Goal: Task Accomplishment & Management: Complete application form

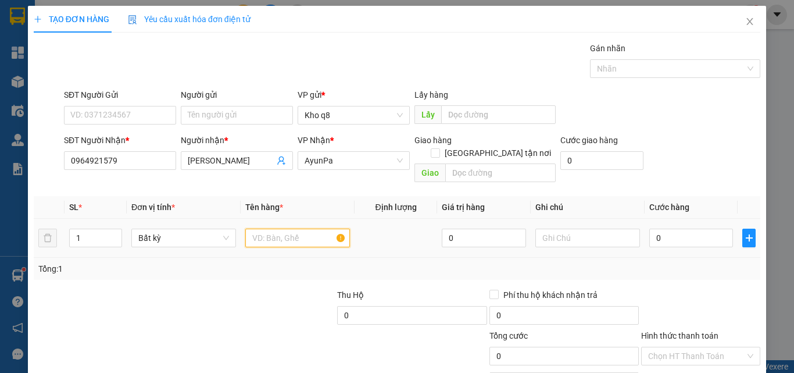
click at [268, 229] on input "text" at bounding box center [297, 238] width 105 height 19
type input "3"
click at [95, 229] on input "1" at bounding box center [96, 237] width 52 height 17
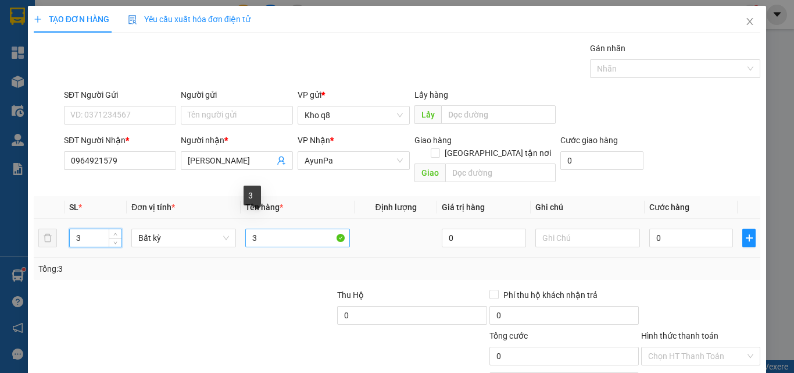
type input "3"
click at [288, 229] on input "3" at bounding box center [297, 238] width 105 height 19
type input "3b"
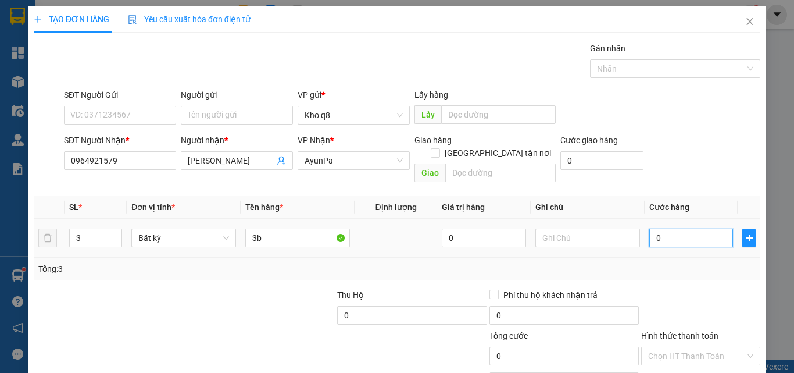
click at [681, 229] on input "0" at bounding box center [692, 238] width 84 height 19
type input "2"
type input "21"
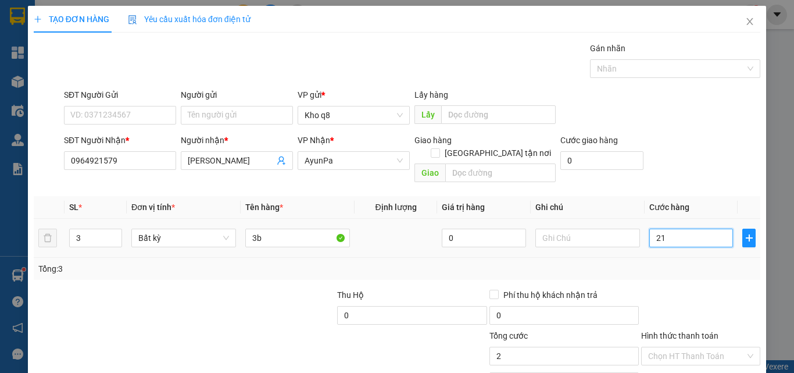
type input "21"
type input "210"
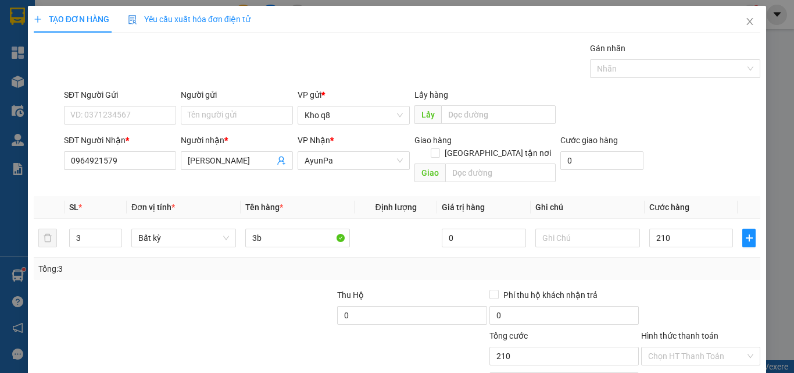
type input "210.000"
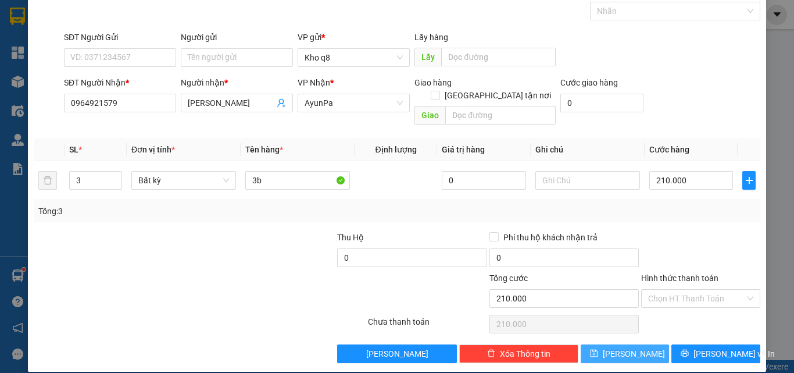
click at [632, 344] on button "Lưu" at bounding box center [625, 353] width 89 height 19
type input "1"
type input "0"
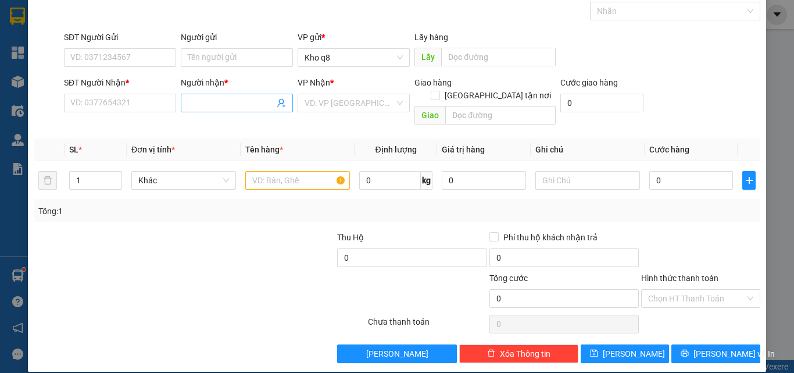
click at [208, 102] on input "Người nhận *" at bounding box center [231, 103] width 87 height 13
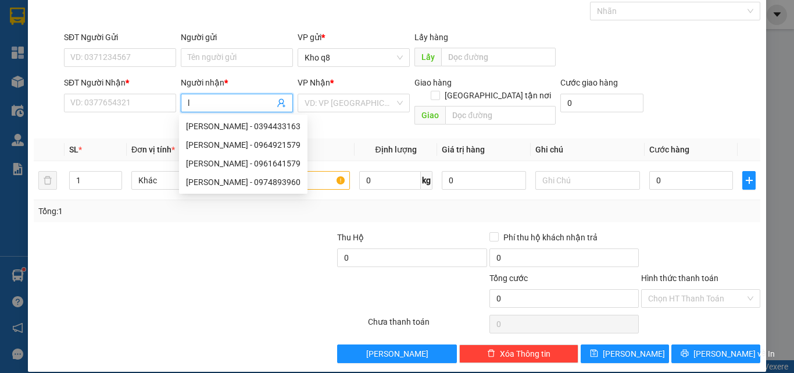
paste input "ư"
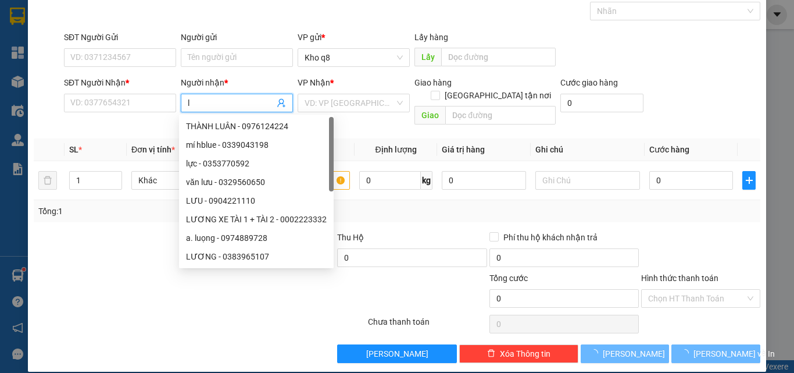
paste input "ực"
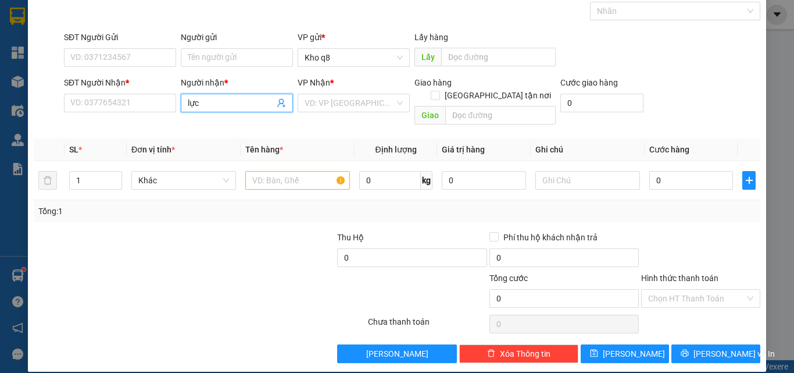
paste input "đ"
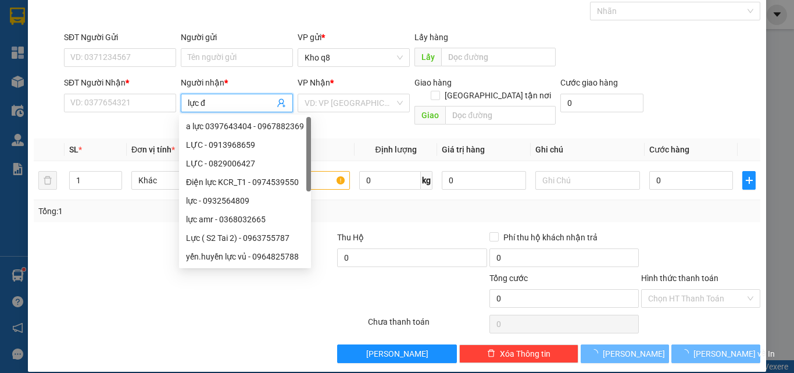
paste input "ại"
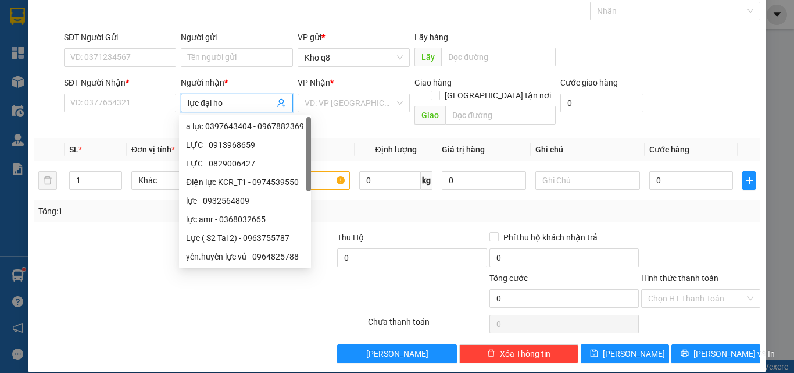
type input "lực đại hoa"
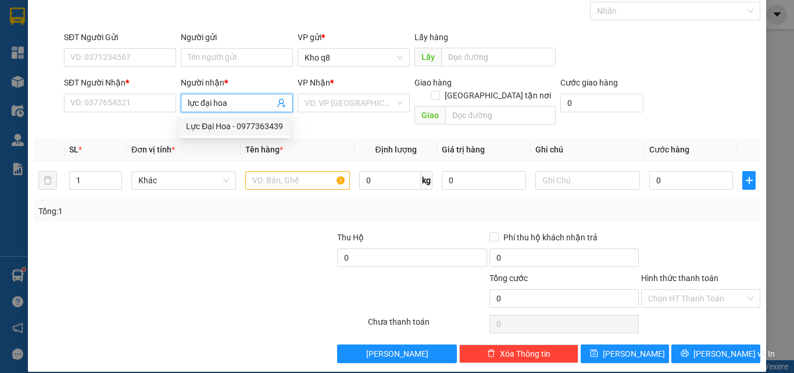
drag, startPoint x: 256, startPoint y: 126, endPoint x: 147, endPoint y: 113, distance: 110.6
click at [256, 127] on div "Lực Đại Hoa - 0977363439" at bounding box center [234, 126] width 97 height 13
type input "0977363439"
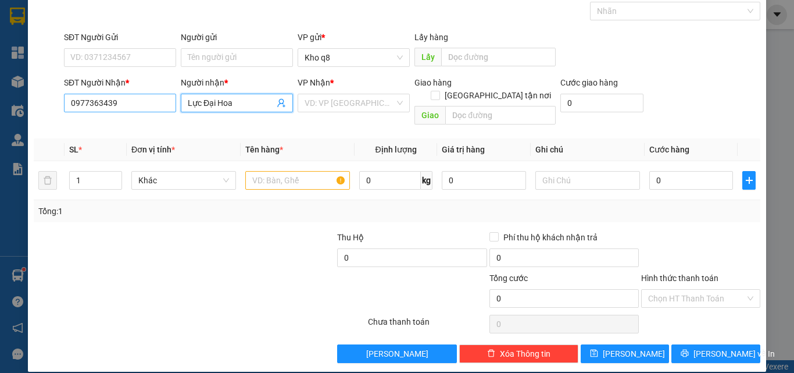
type input "Lực Đại Hoa"
click at [129, 103] on input "0977363439" at bounding box center [120, 103] width 112 height 19
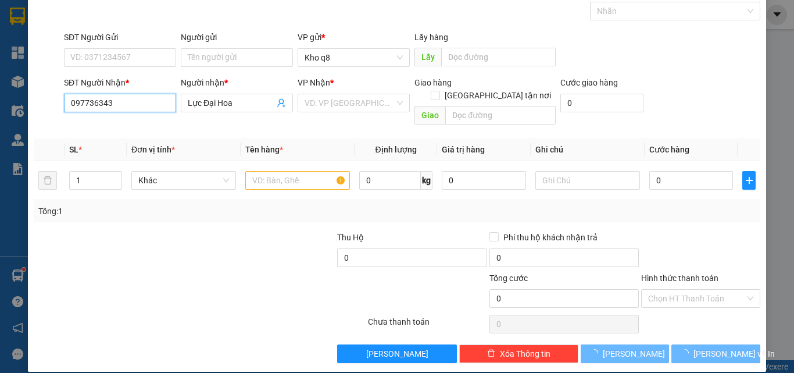
type input "0977363439"
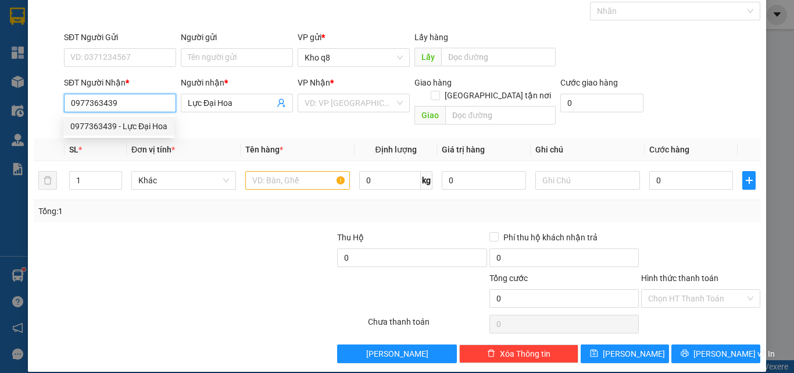
click at [101, 123] on div "0977363439 - Lực Đại Hoa" at bounding box center [118, 126] width 97 height 13
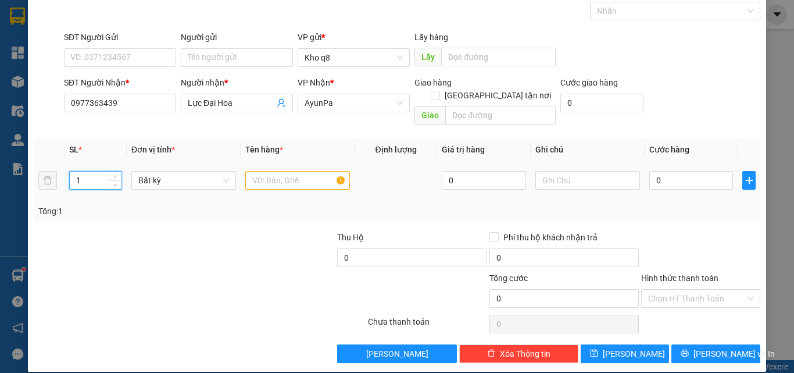
click at [91, 172] on input "1" at bounding box center [96, 180] width 52 height 17
type input "15"
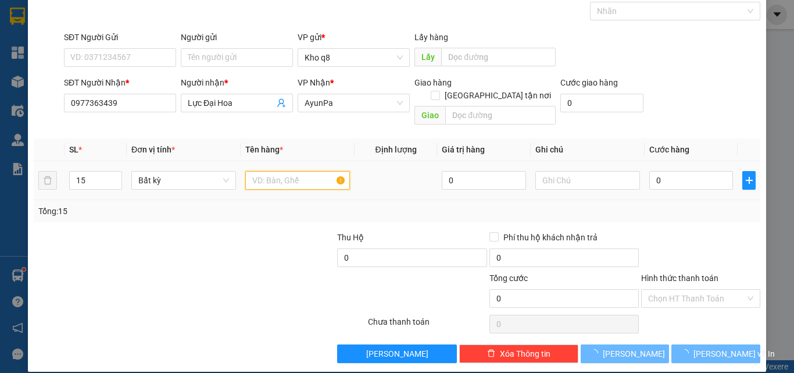
click at [295, 171] on input "text" at bounding box center [297, 180] width 105 height 19
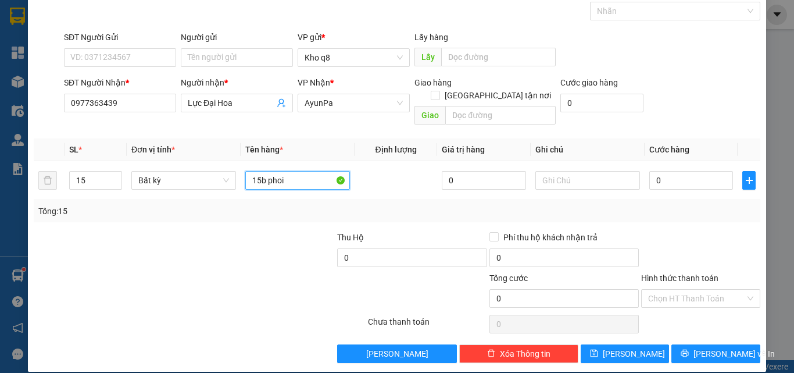
type input "15b phoi"
click at [677, 171] on input "0" at bounding box center [692, 180] width 84 height 19
type input "1"
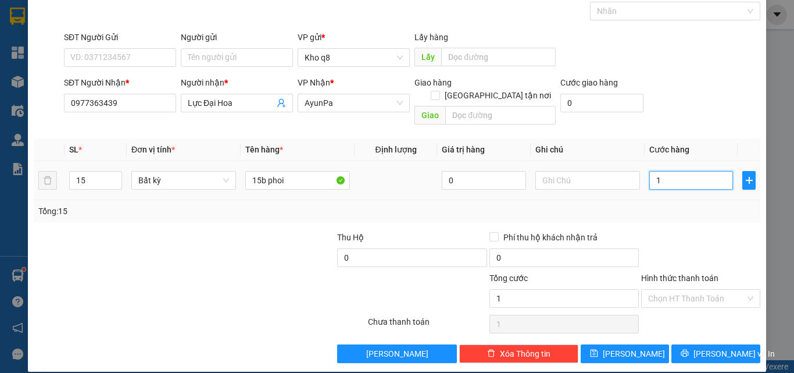
type input "10"
type input "105"
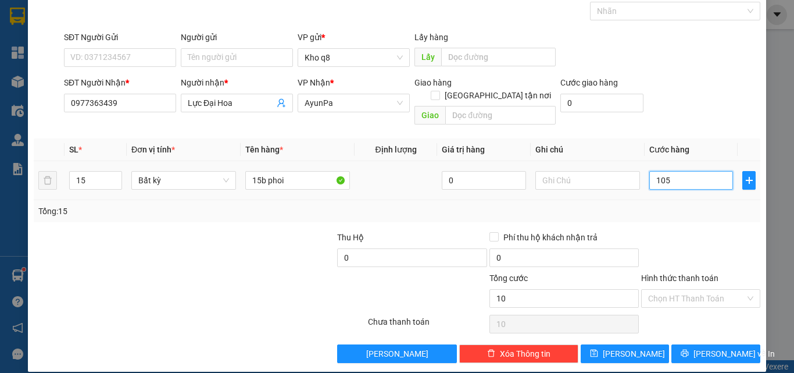
type input "105"
type input "1.050"
type input "1.050.000"
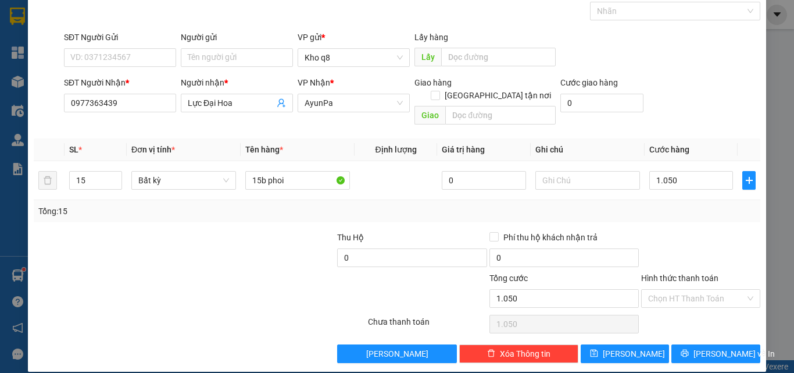
type input "1.050.000"
click at [597, 344] on button "Lưu" at bounding box center [625, 353] width 89 height 19
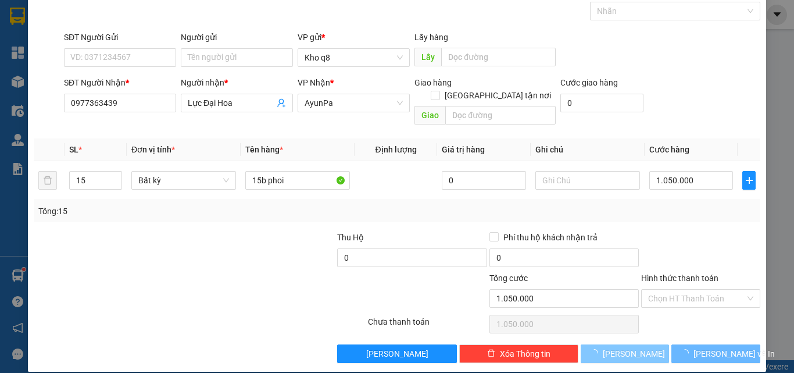
type input "1"
type input "0"
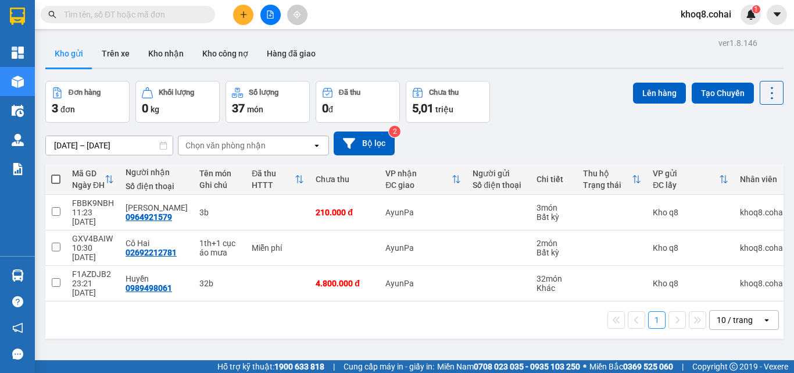
click at [131, 12] on input "text" at bounding box center [132, 14] width 137 height 13
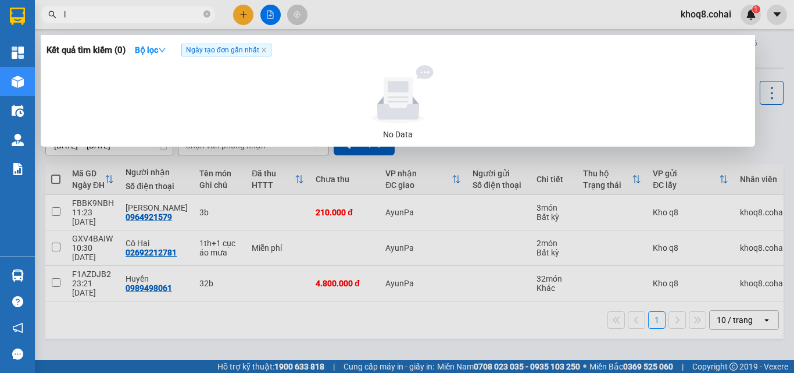
paste input "ư"
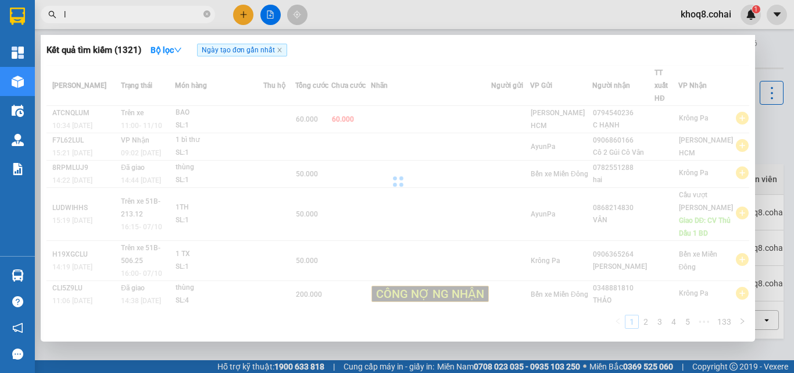
paste input "ực"
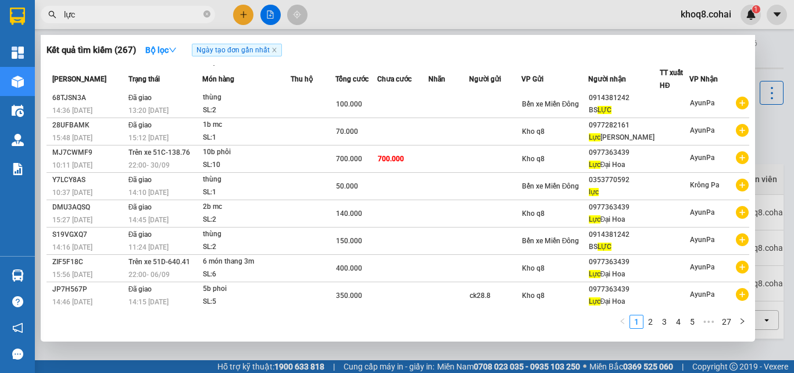
scroll to position [59, 0]
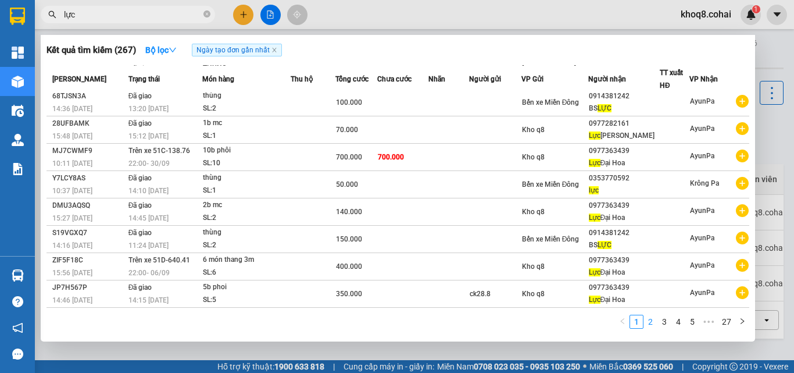
type input "lực"
click at [651, 323] on link "2" at bounding box center [650, 321] width 13 height 13
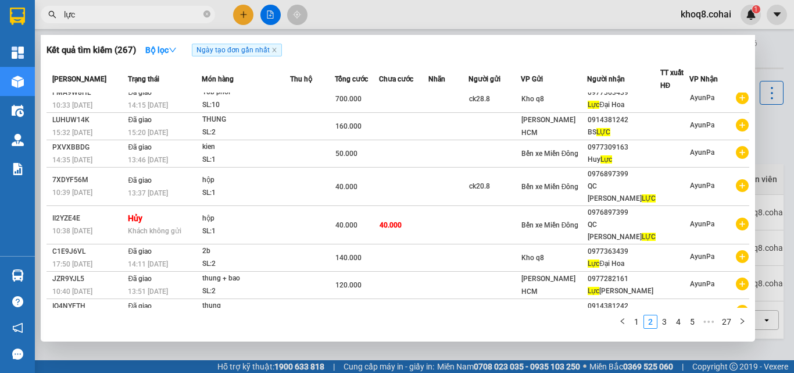
scroll to position [0, 0]
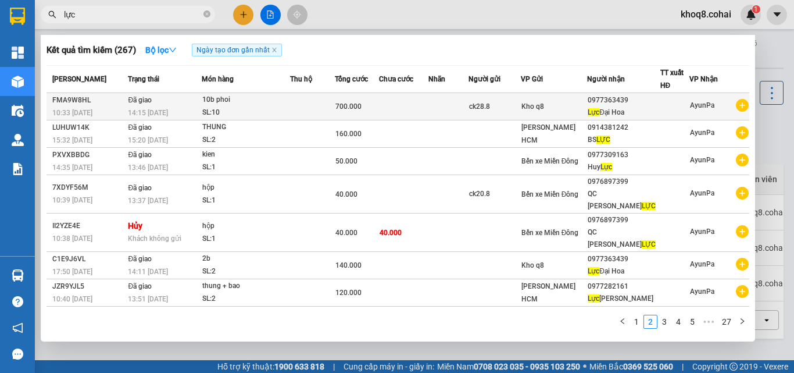
click at [331, 108] on td at bounding box center [312, 106] width 45 height 27
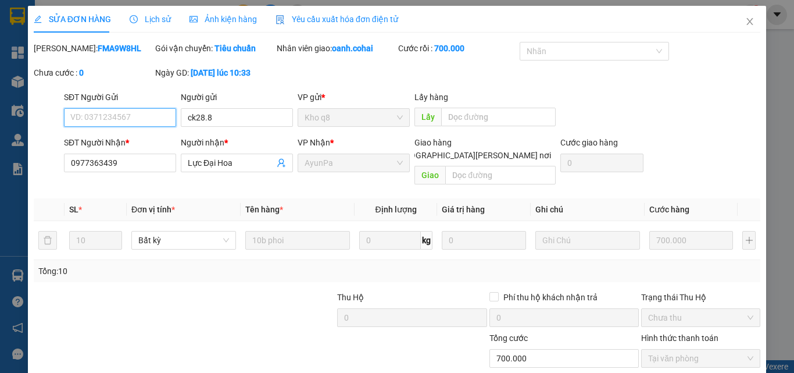
type input "ck28.8"
type input "0977363439"
type input "Lực Đại Hoa"
type input "0"
type input "700.000"
